Goal: Find specific page/section: Find specific page/section

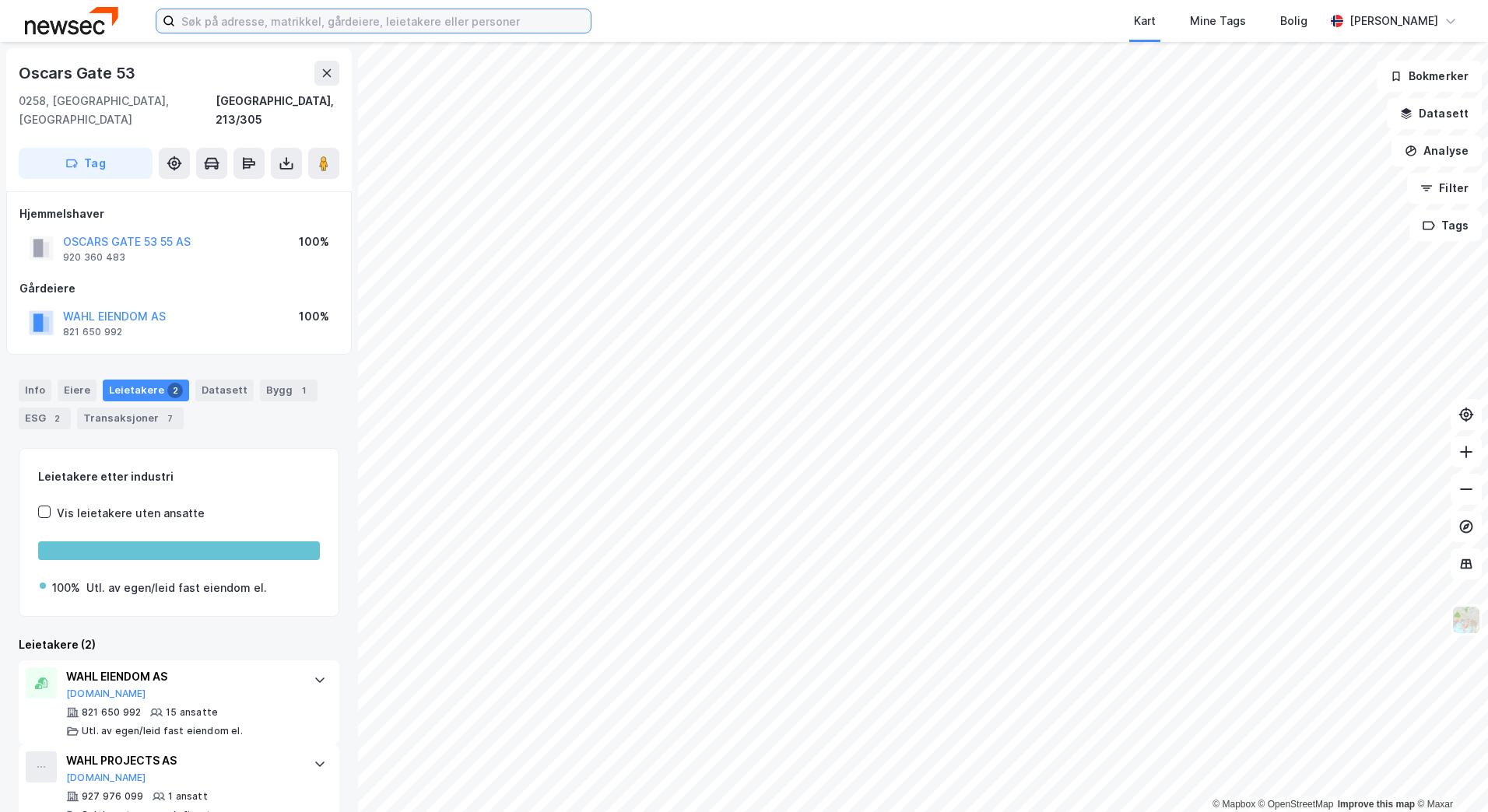
click at [265, 26] on input at bounding box center [383, 20] width 416 height 23
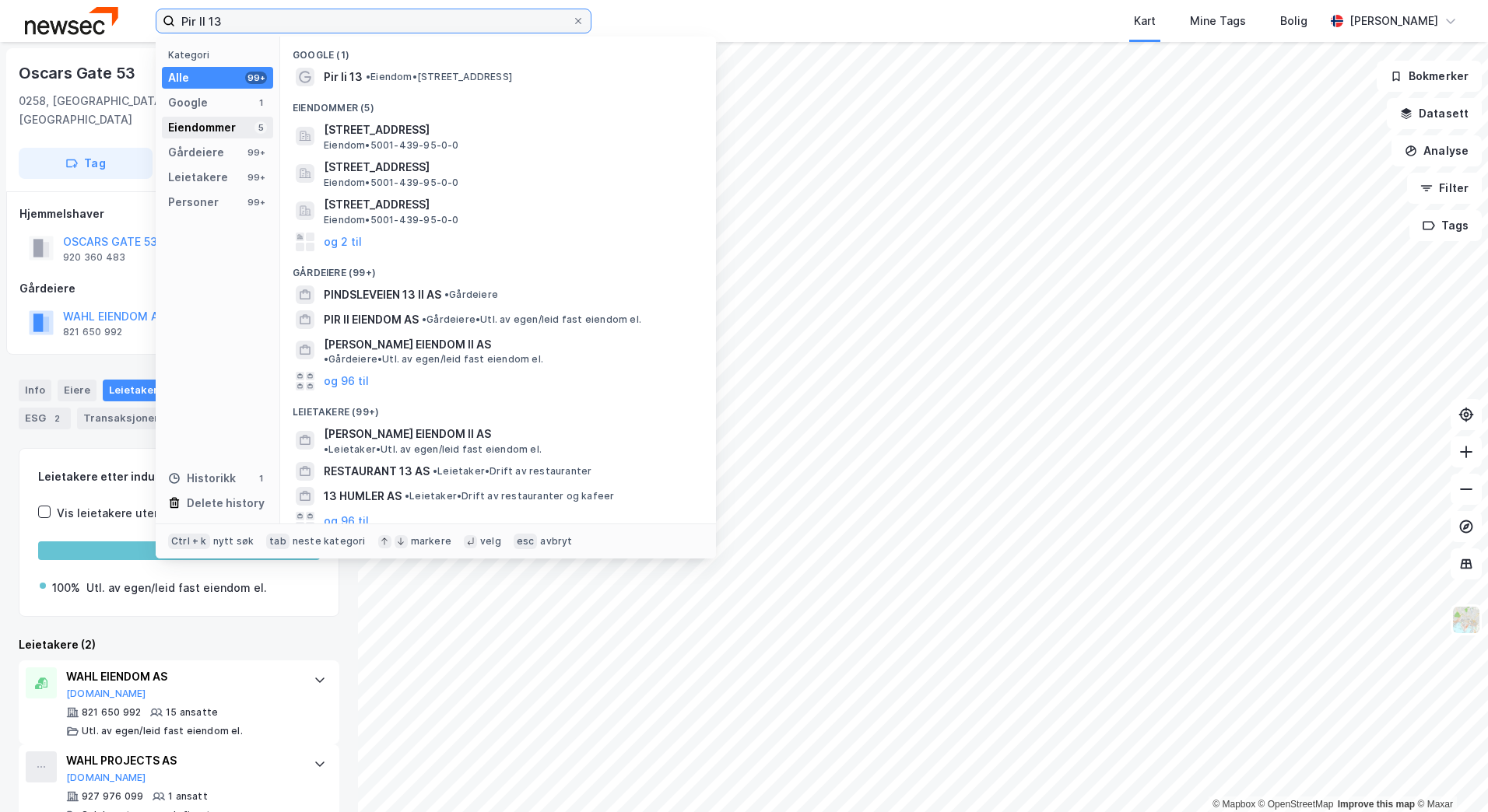
type input "Pir II 13"
click at [242, 125] on div "Eiendommer 5" at bounding box center [217, 128] width 111 height 22
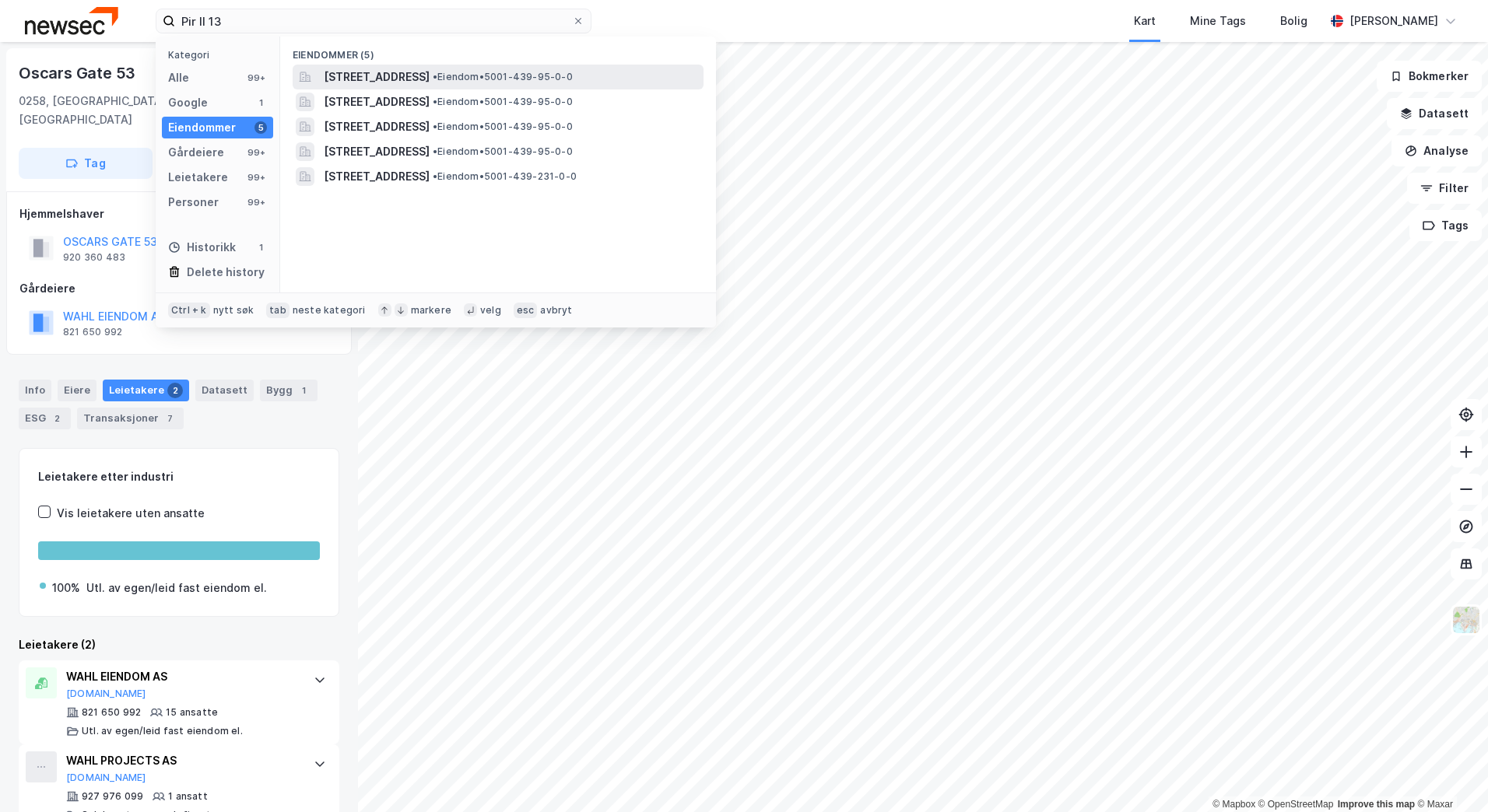
click at [360, 75] on span "[STREET_ADDRESS]" at bounding box center [377, 77] width 105 height 19
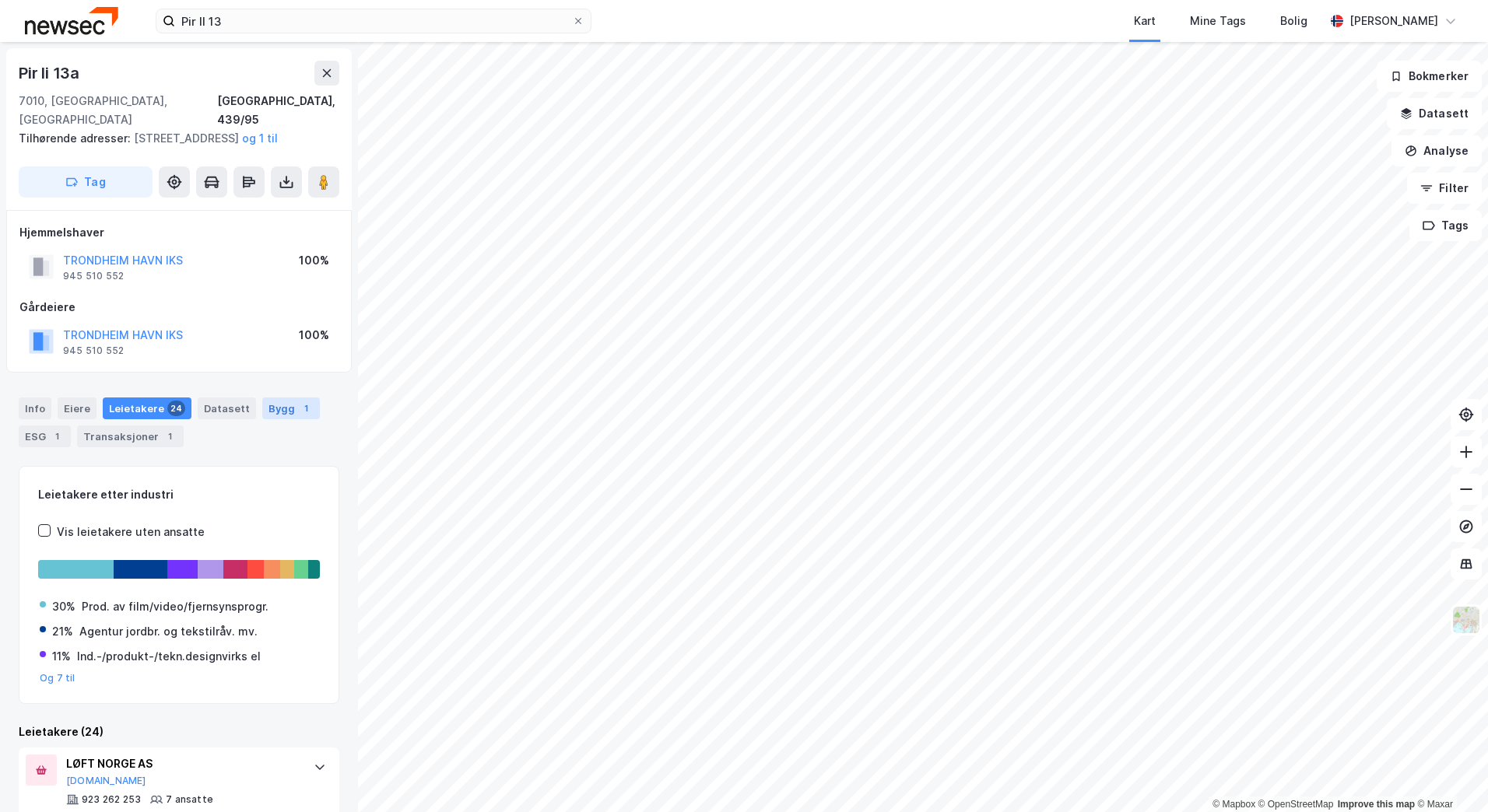
click at [272, 398] on div "Bygg 1" at bounding box center [291, 409] width 58 height 22
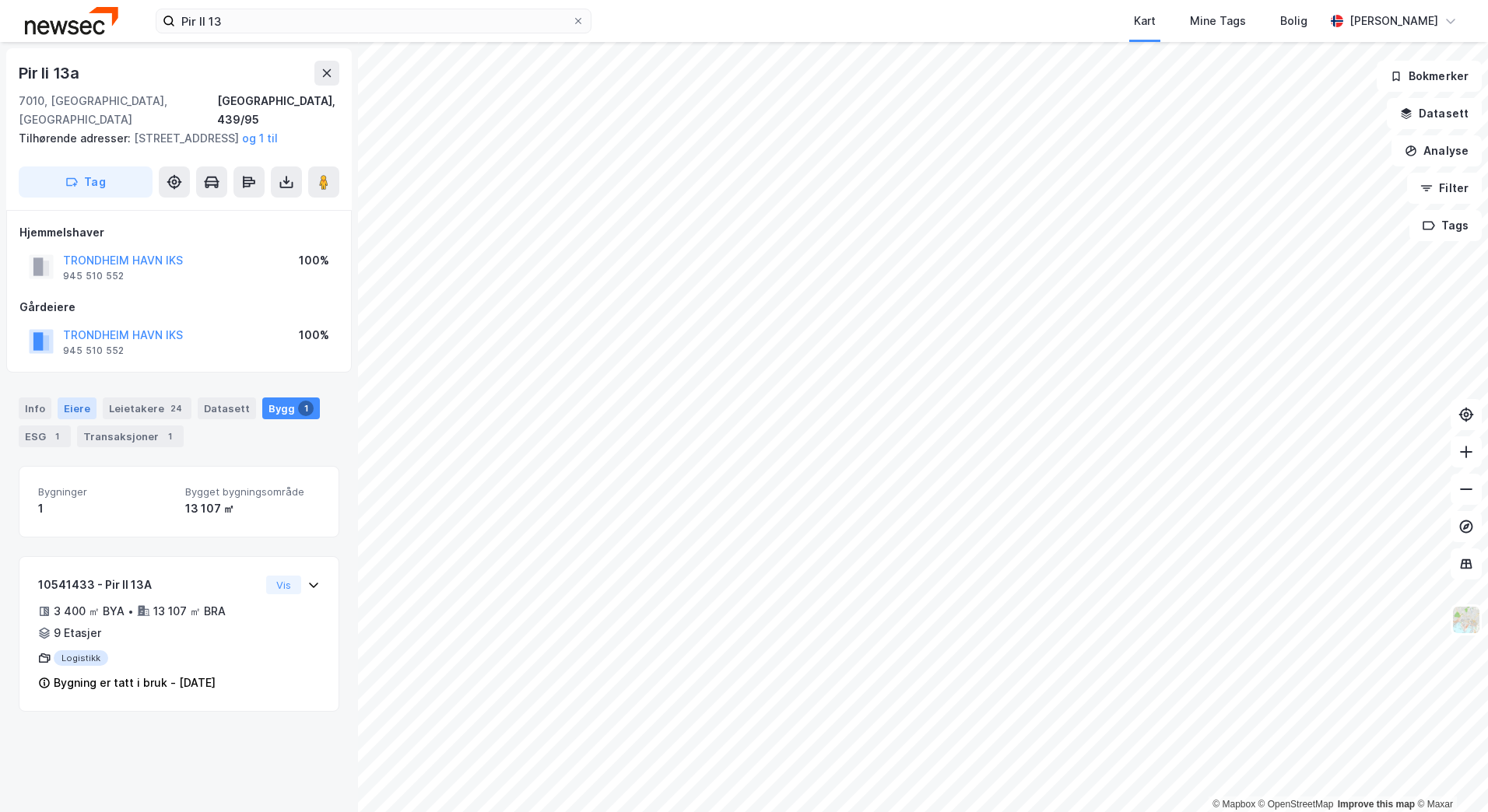
click at [87, 398] on div "Eiere" at bounding box center [77, 409] width 39 height 22
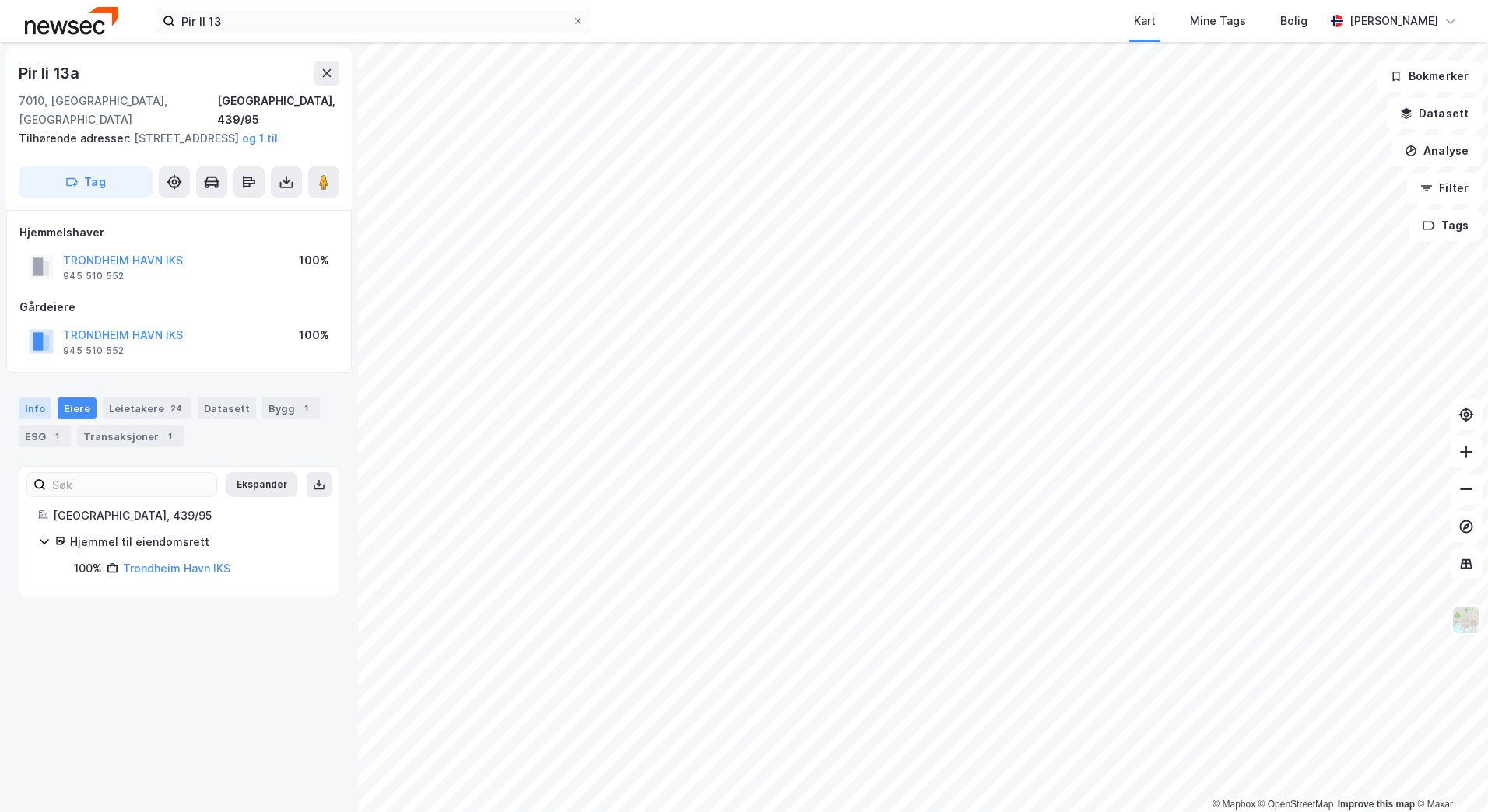
click at [45, 398] on div "Info" at bounding box center [35, 409] width 32 height 22
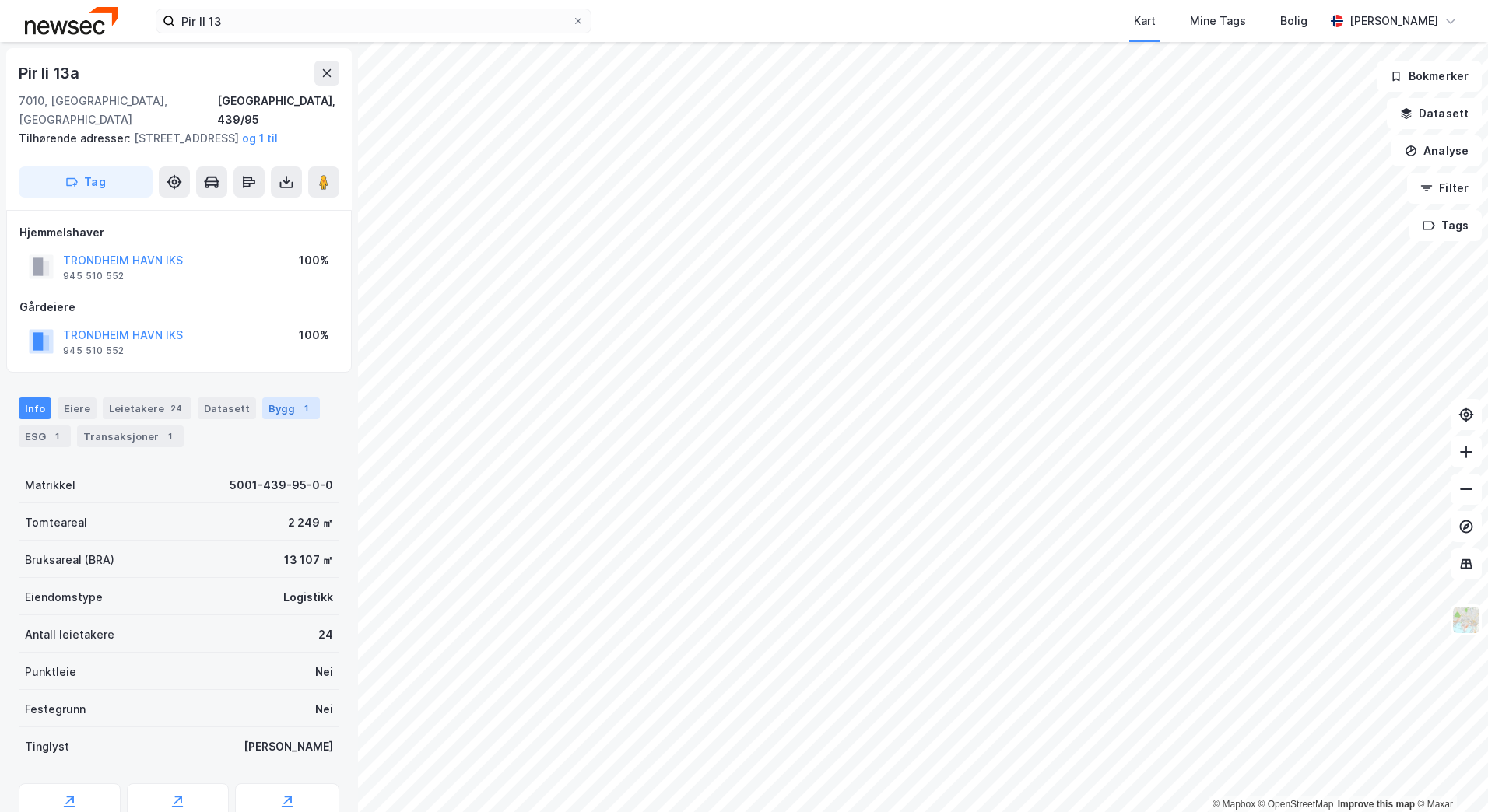
click at [271, 398] on div "Bygg 1" at bounding box center [291, 409] width 58 height 22
